Goal: Navigation & Orientation: Find specific page/section

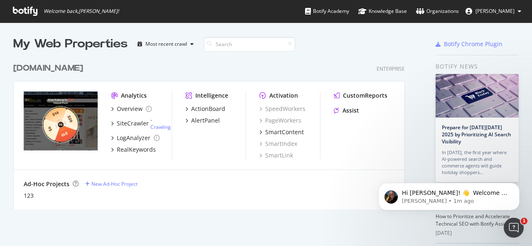
click at [229, 70] on div "[DOMAIN_NAME] Enterprise" at bounding box center [209, 68] width 392 height 12
click at [208, 71] on div "[DOMAIN_NAME] Enterprise" at bounding box center [209, 68] width 392 height 12
click at [234, 71] on div "[DOMAIN_NAME] Enterprise" at bounding box center [209, 68] width 392 height 12
click at [334, 191] on div "Ad-Hoc Projects New Ad-Hoc Project 123" at bounding box center [209, 190] width 371 height 20
click at [233, 57] on div "[DOMAIN_NAME] Enterprise Analytics Overview SiteCrawler - Crawling LogAnalyzer …" at bounding box center [212, 130] width 398 height 157
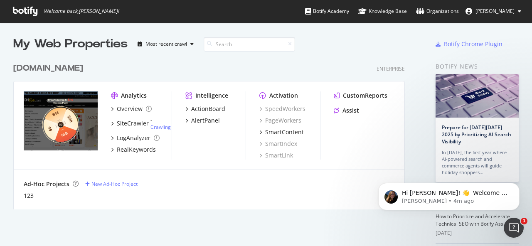
click at [520, 10] on icon at bounding box center [519, 11] width 3 height 5
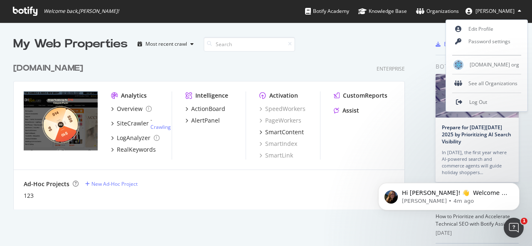
click at [328, 52] on div "[DOMAIN_NAME] Enterprise Analytics Overview SiteCrawler - Crawling LogAnalyzer …" at bounding box center [212, 130] width 398 height 157
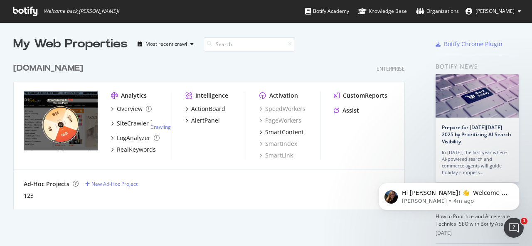
click at [290, 70] on div "[DOMAIN_NAME] Enterprise" at bounding box center [209, 68] width 392 height 12
click at [337, 50] on div "My Web Properties Most recent crawl" at bounding box center [194, 44] width 362 height 17
click at [287, 67] on div "[DOMAIN_NAME] Enterprise" at bounding box center [209, 68] width 392 height 12
click at [255, 77] on div "[DOMAIN_NAME] Enterprise Analytics Overview SiteCrawler - Crawling LogAnalyzer …" at bounding box center [212, 130] width 398 height 157
click at [335, 67] on div "[DOMAIN_NAME] Enterprise" at bounding box center [209, 68] width 392 height 12
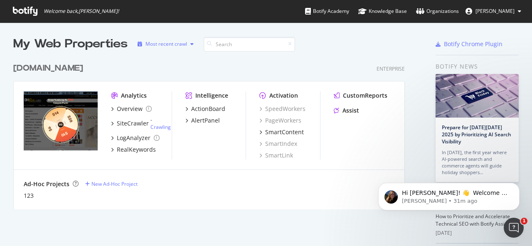
click at [168, 44] on div "Most recent crawl" at bounding box center [167, 44] width 42 height 5
click at [237, 75] on div "[DOMAIN_NAME] Enterprise Analytics Overview SiteCrawler - Crawling LogAnalyzer …" at bounding box center [212, 130] width 398 height 157
